Goal: Navigation & Orientation: Find specific page/section

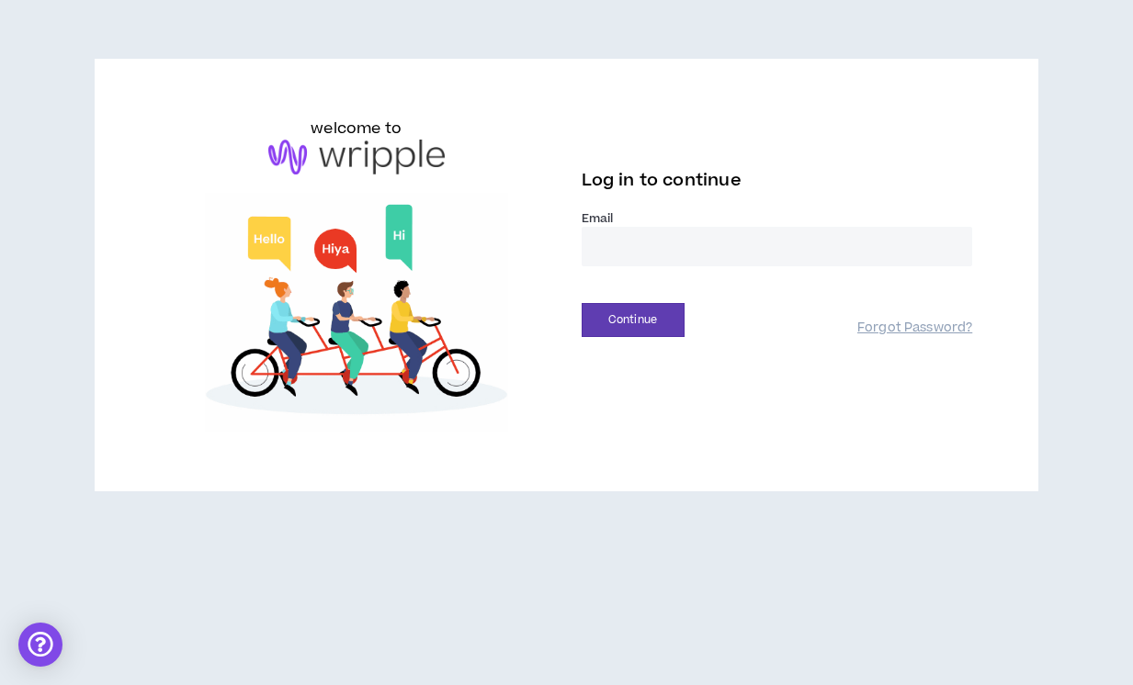
click at [725, 248] on input "email" at bounding box center [777, 247] width 391 height 40
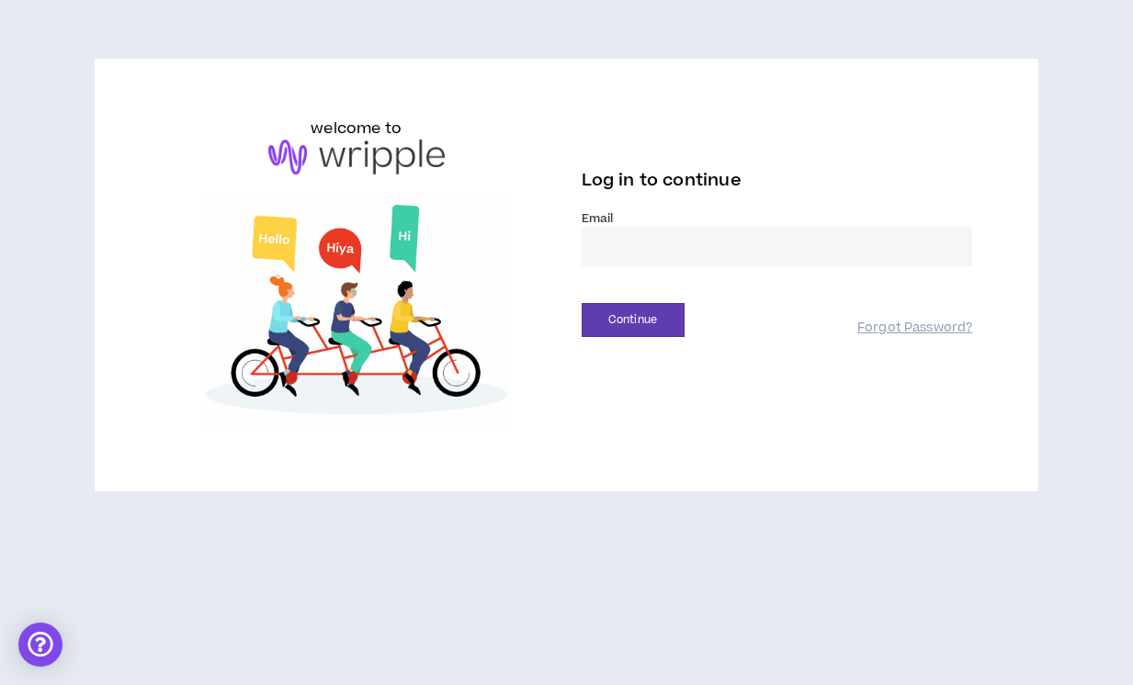
type input "**********"
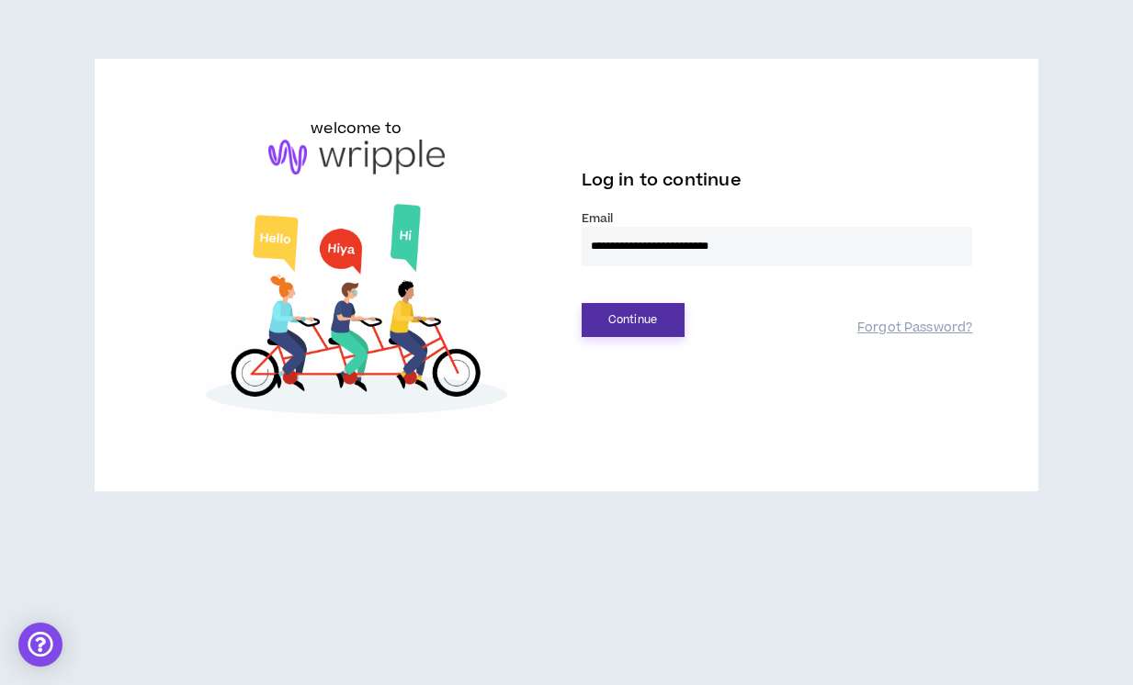
click at [675, 317] on button "Continue" at bounding box center [633, 320] width 103 height 34
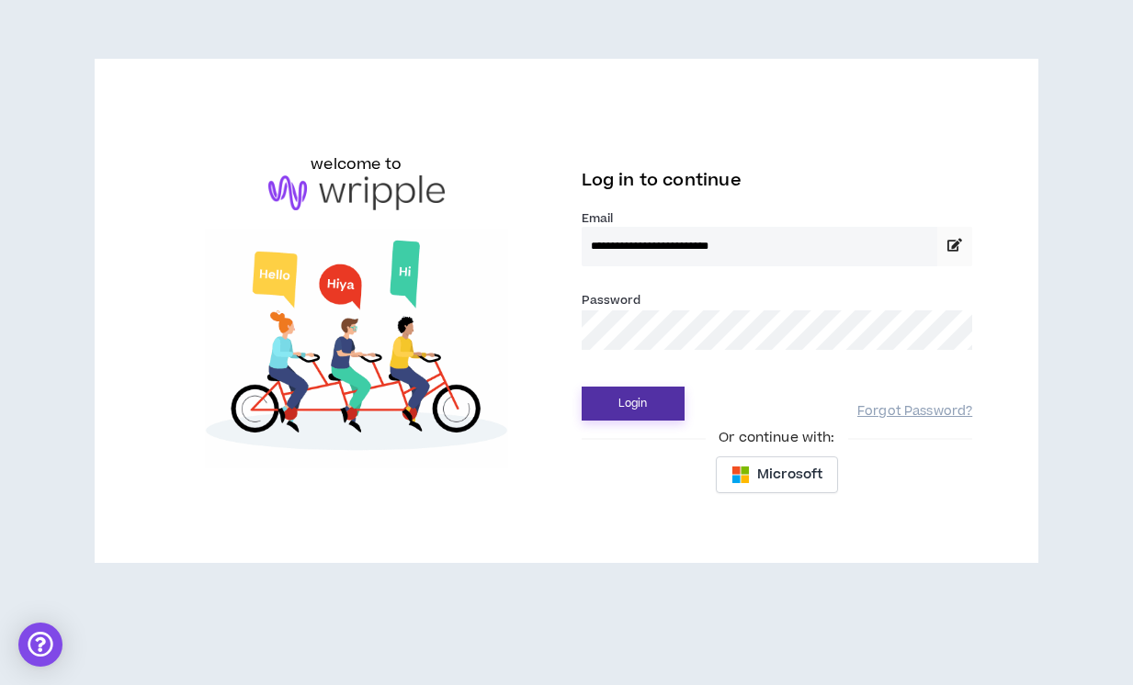
click at [582, 387] on button "Login" at bounding box center [633, 404] width 103 height 34
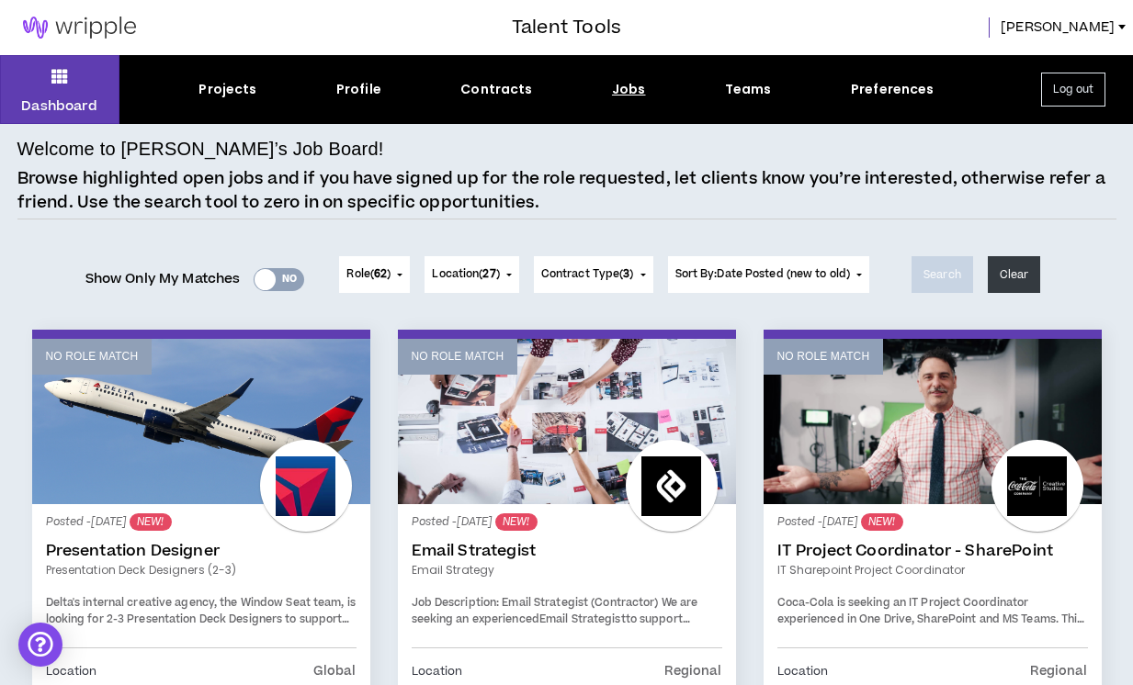
click at [608, 86] on div "Projects Profile Contracts Jobs Teams Preferences" at bounding box center [566, 89] width 894 height 19
click at [629, 100] on div "Dashboard Projects Profile Contracts Jobs Teams Preferences Log out" at bounding box center [566, 89] width 1133 height 69
click at [624, 93] on div "Jobs" at bounding box center [629, 89] width 34 height 19
click at [625, 94] on div "Jobs" at bounding box center [629, 89] width 34 height 19
